Goal: Task Accomplishment & Management: Manage account settings

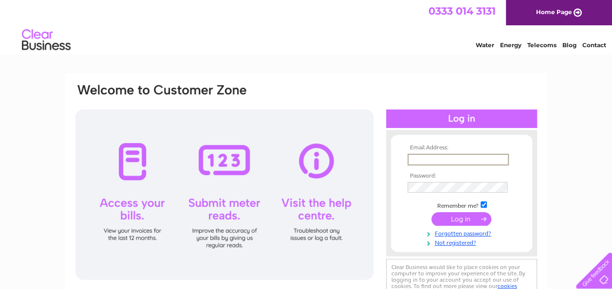
click at [457, 155] on input "text" at bounding box center [458, 160] width 101 height 12
type input "oxtonrakers@aol.com"
click at [432, 213] on input "submit" at bounding box center [462, 220] width 60 height 14
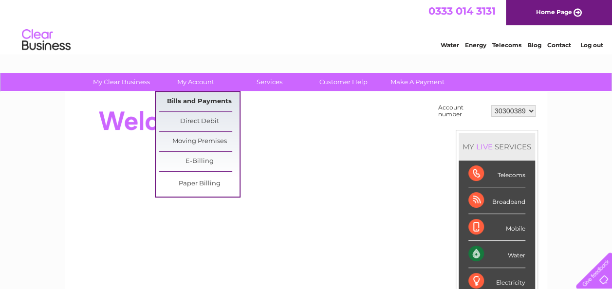
click at [201, 96] on link "Bills and Payments" at bounding box center [199, 101] width 80 height 19
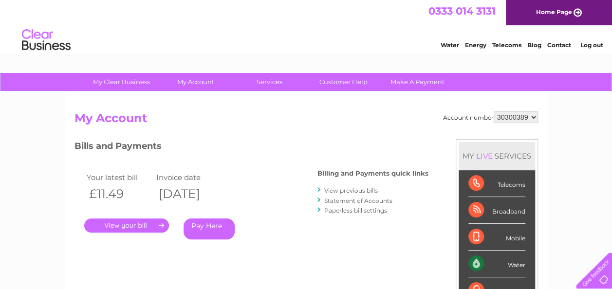
click at [142, 225] on link "." at bounding box center [126, 226] width 85 height 14
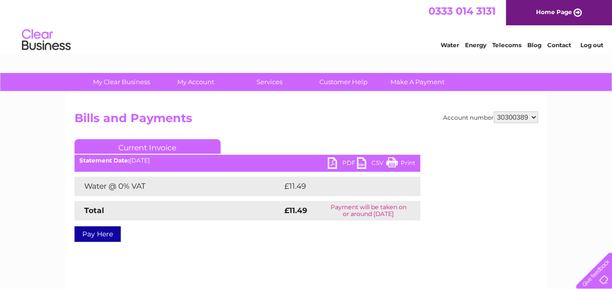
click at [333, 164] on link "PDF" at bounding box center [342, 164] width 29 height 14
click at [589, 45] on link "Log out" at bounding box center [591, 44] width 23 height 7
